Goal: Information Seeking & Learning: Learn about a topic

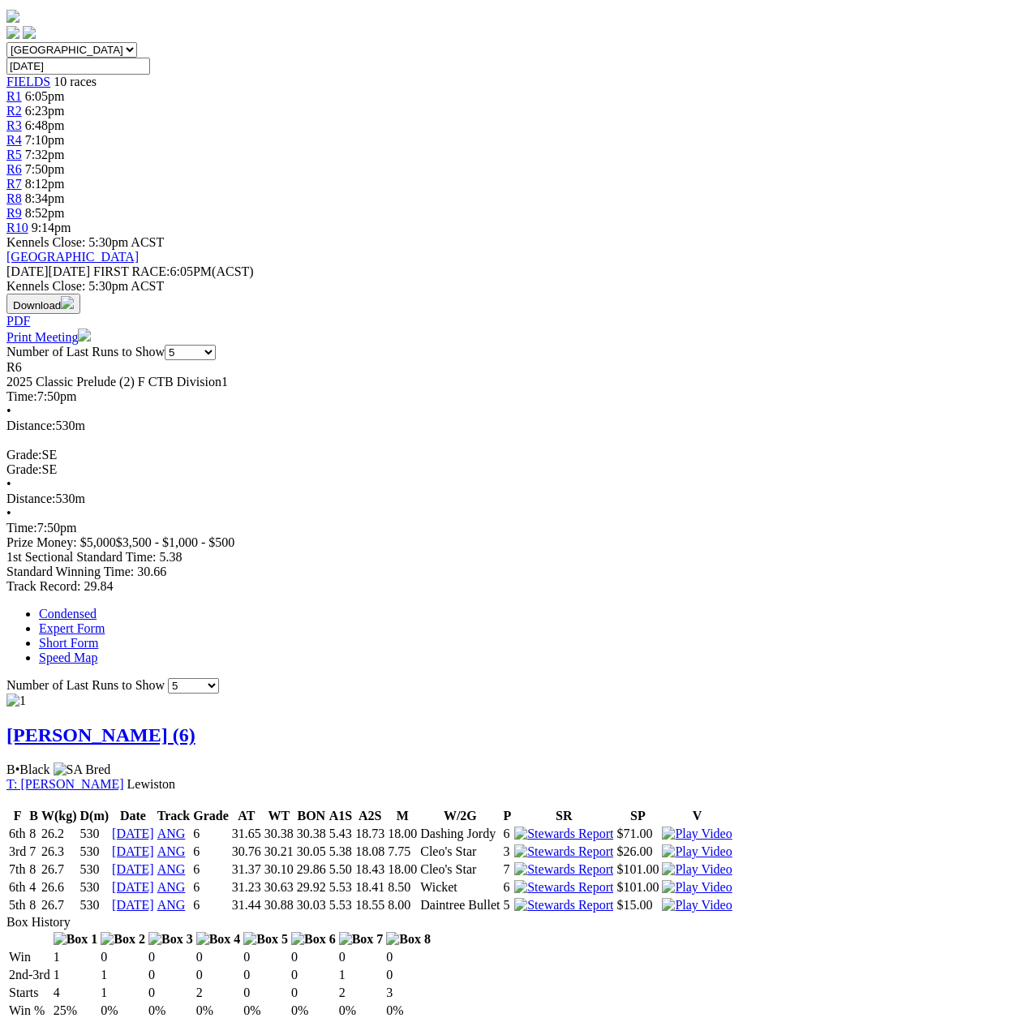
scroll to position [162, 0]
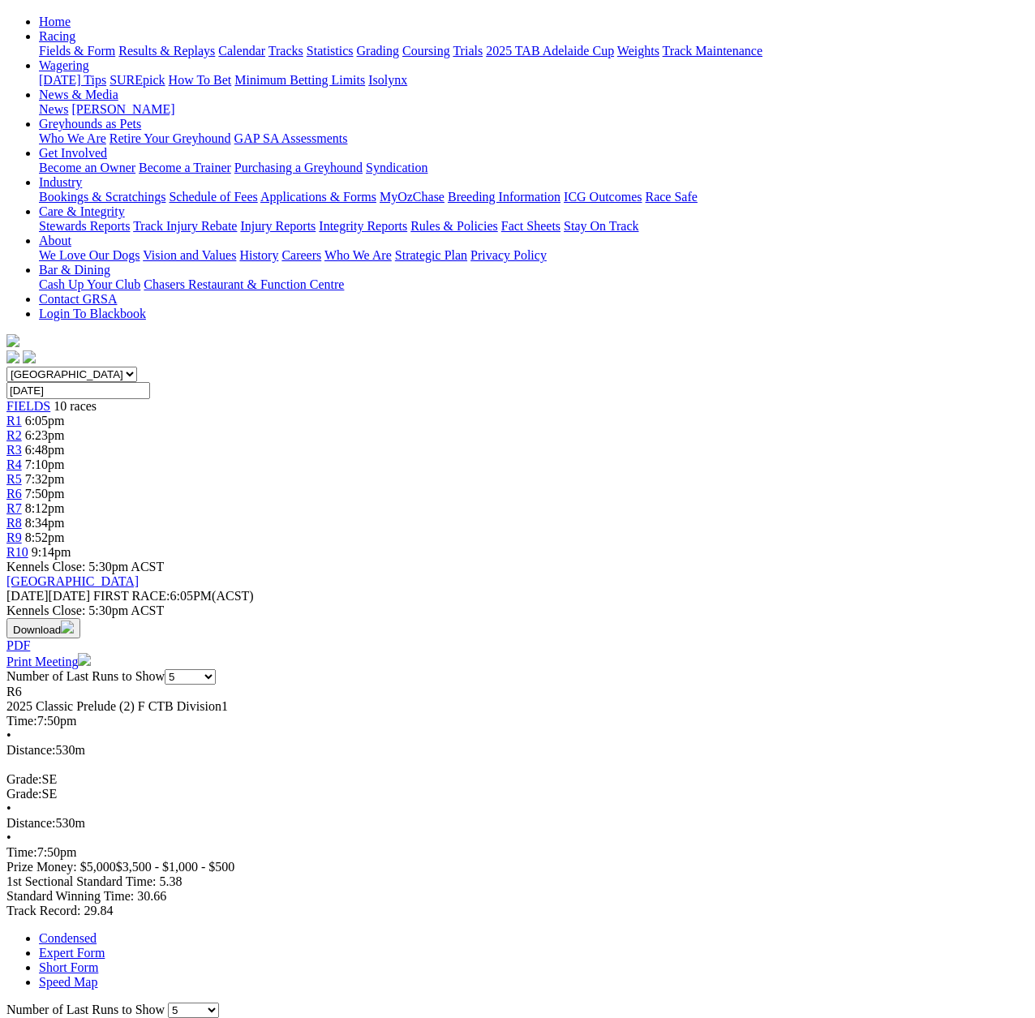
click at [22, 501] on span "R7" at bounding box center [13, 508] width 15 height 14
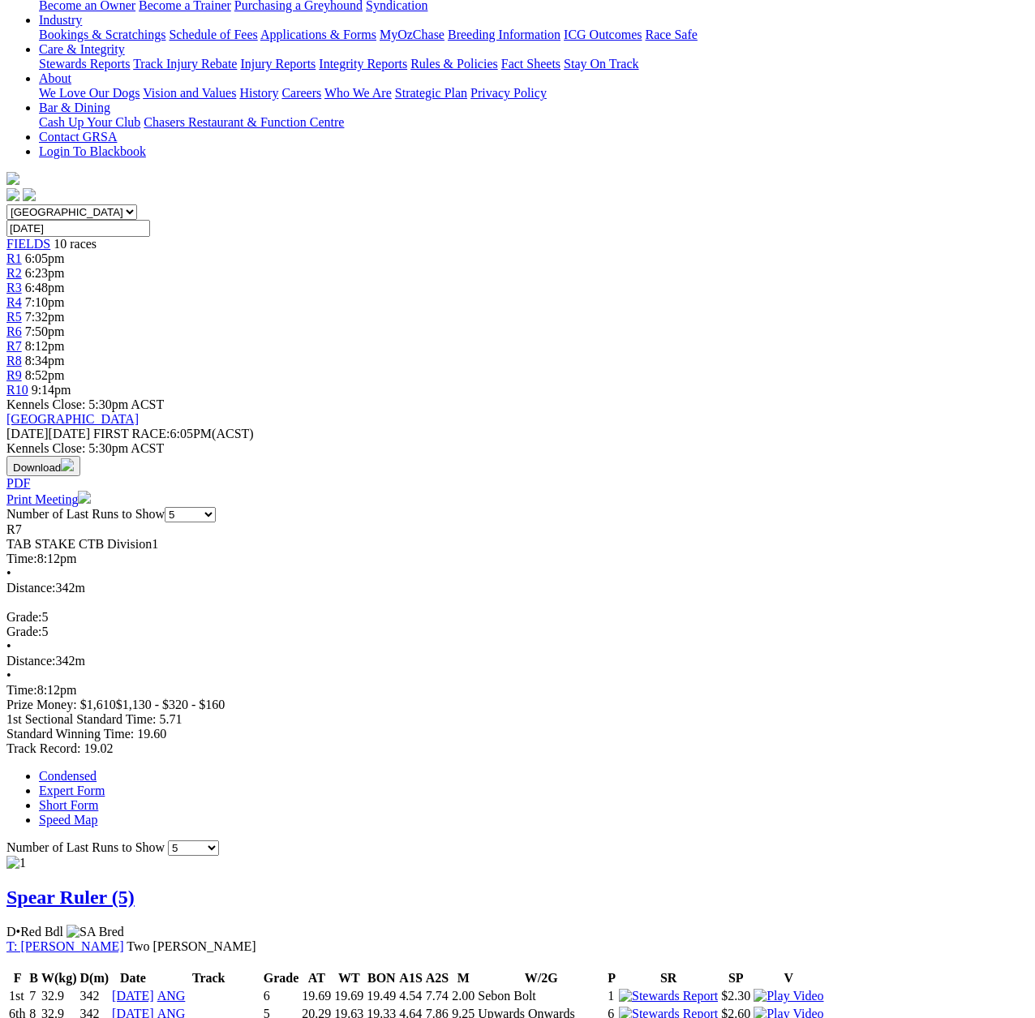
scroll to position [162, 0]
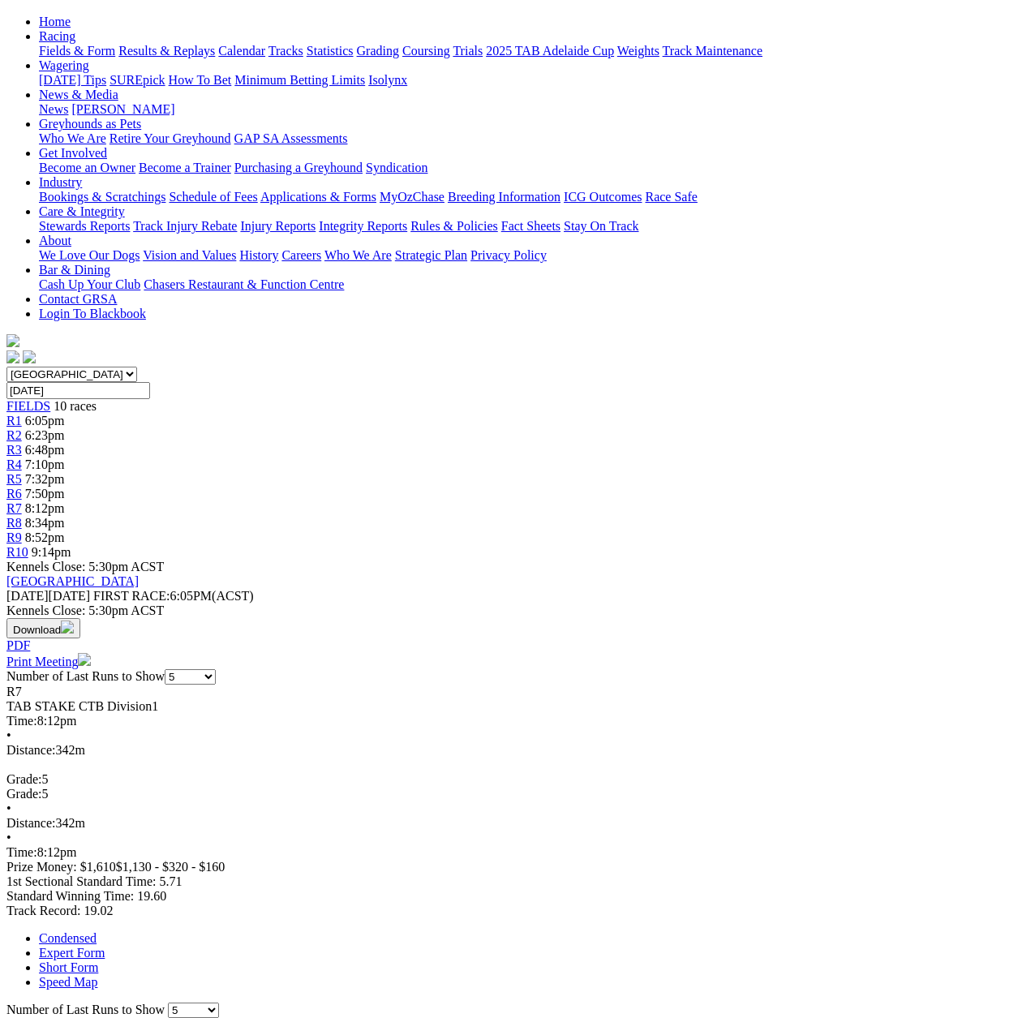
click at [22, 516] on span "R8" at bounding box center [13, 523] width 15 height 14
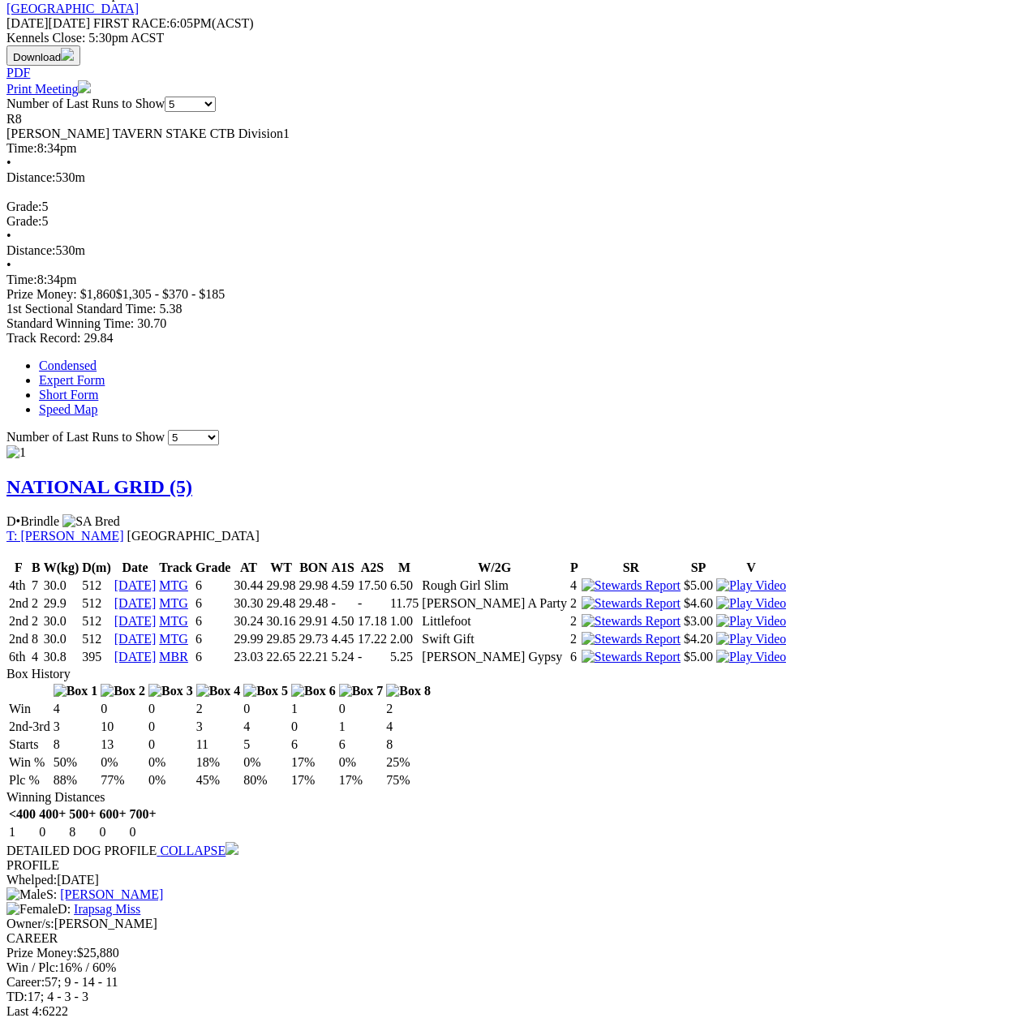
scroll to position [730, 0]
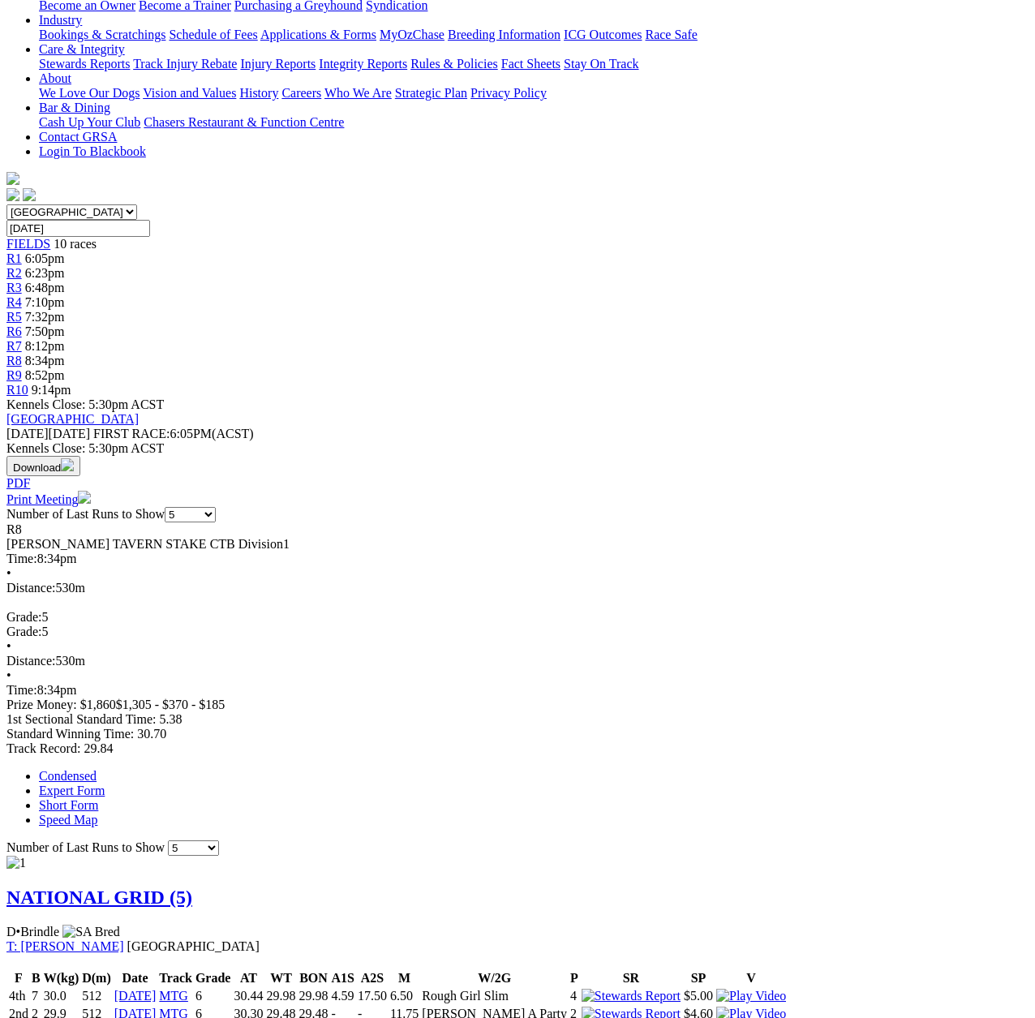
scroll to position [0, 0]
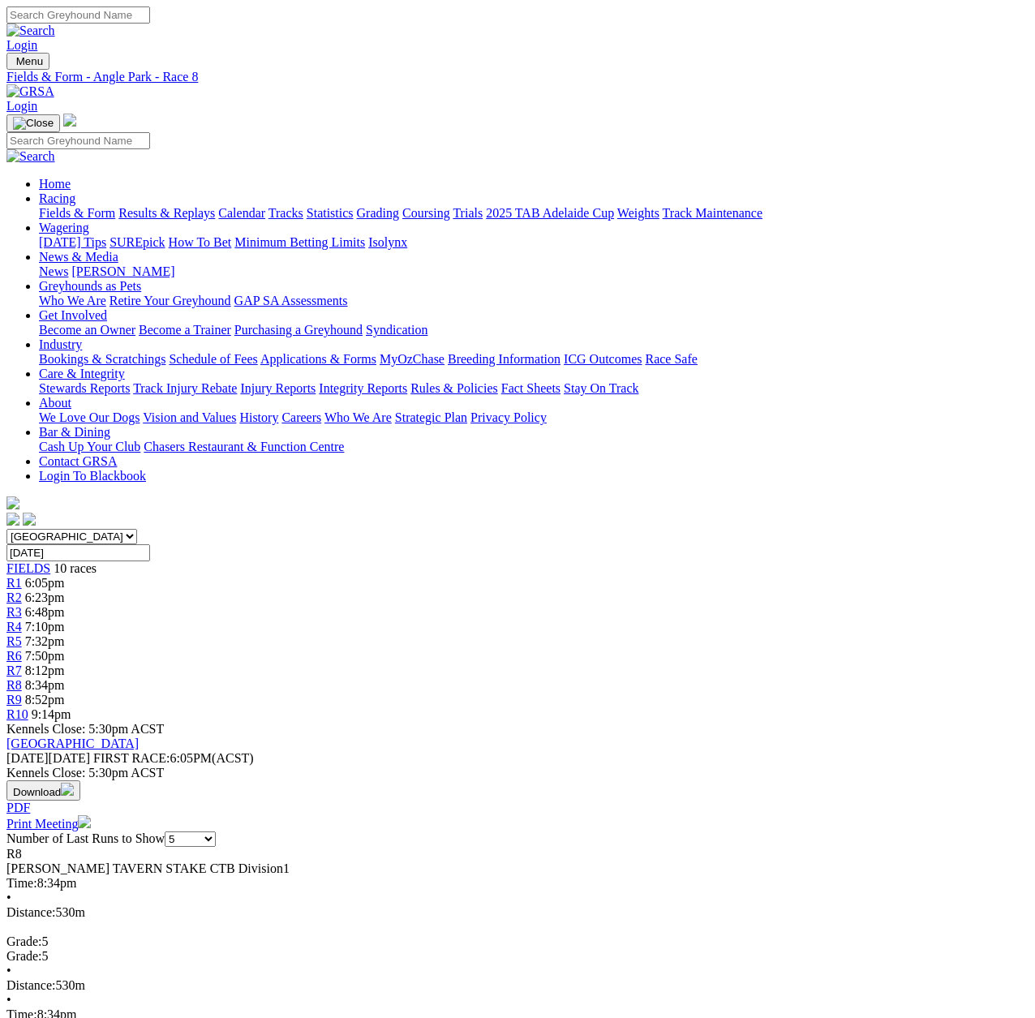
click at [22, 693] on span "R9" at bounding box center [13, 700] width 15 height 14
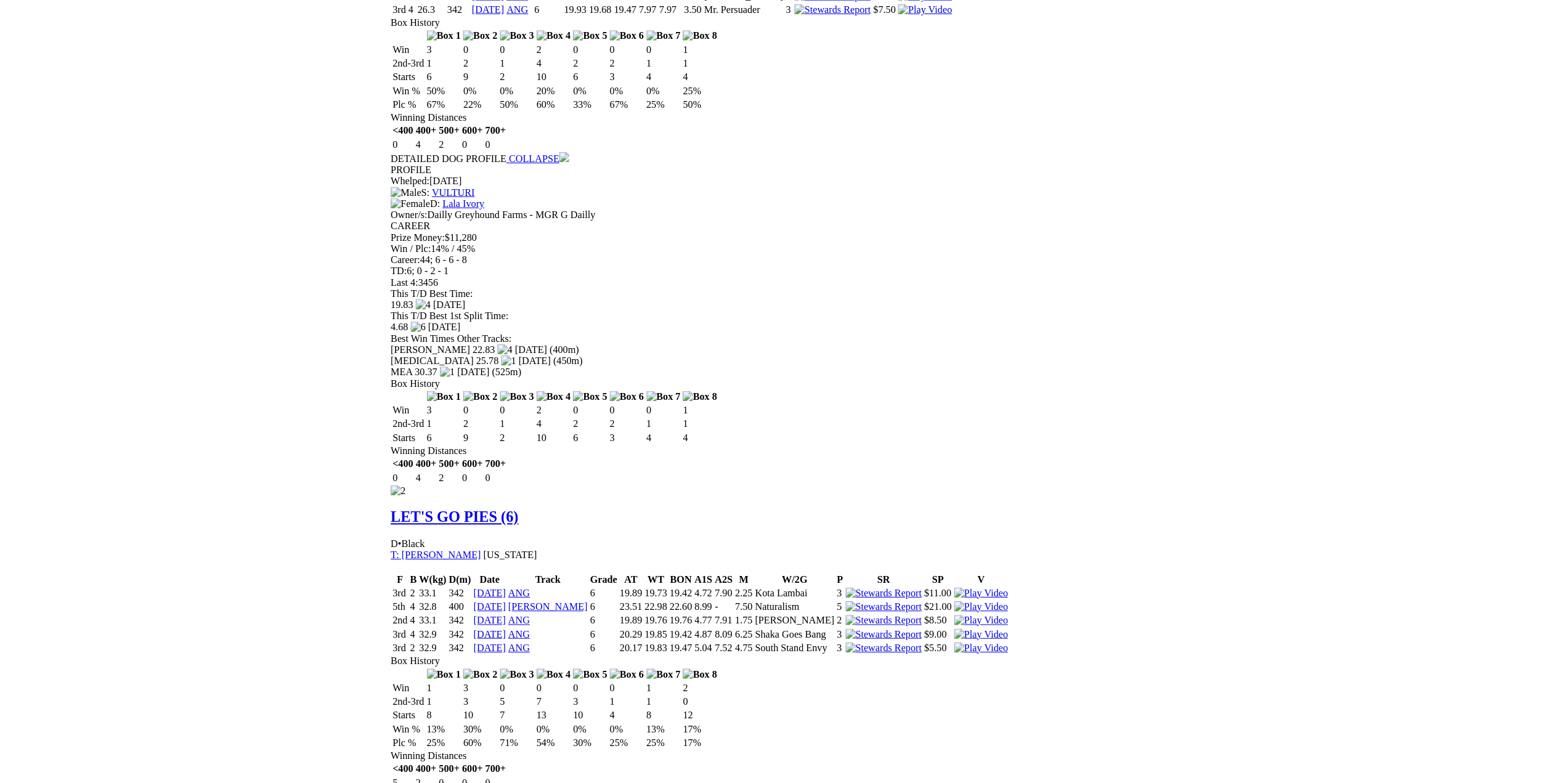
scroll to position [986, 0]
